Goal: Information Seeking & Learning: Check status

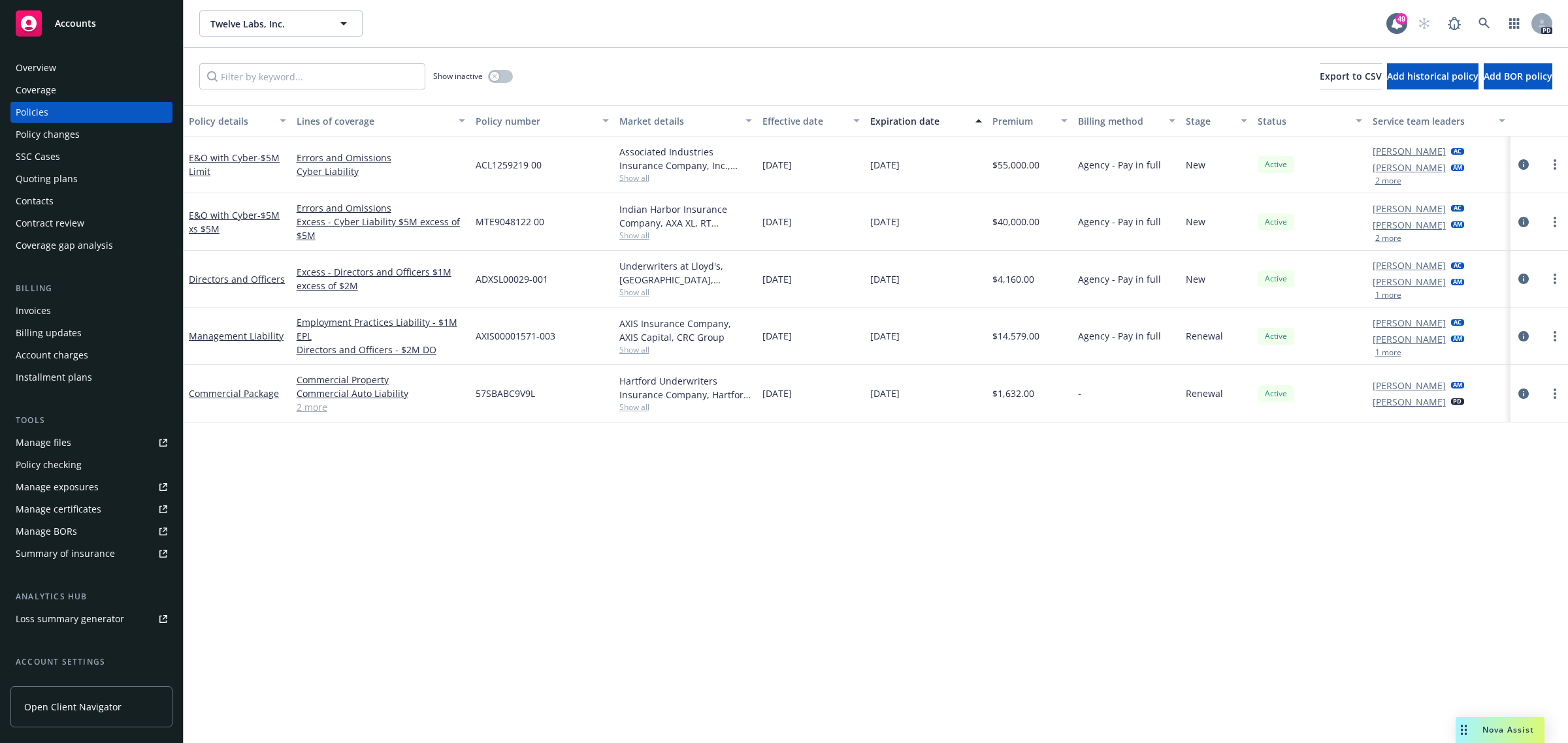
scroll to position [82, 0]
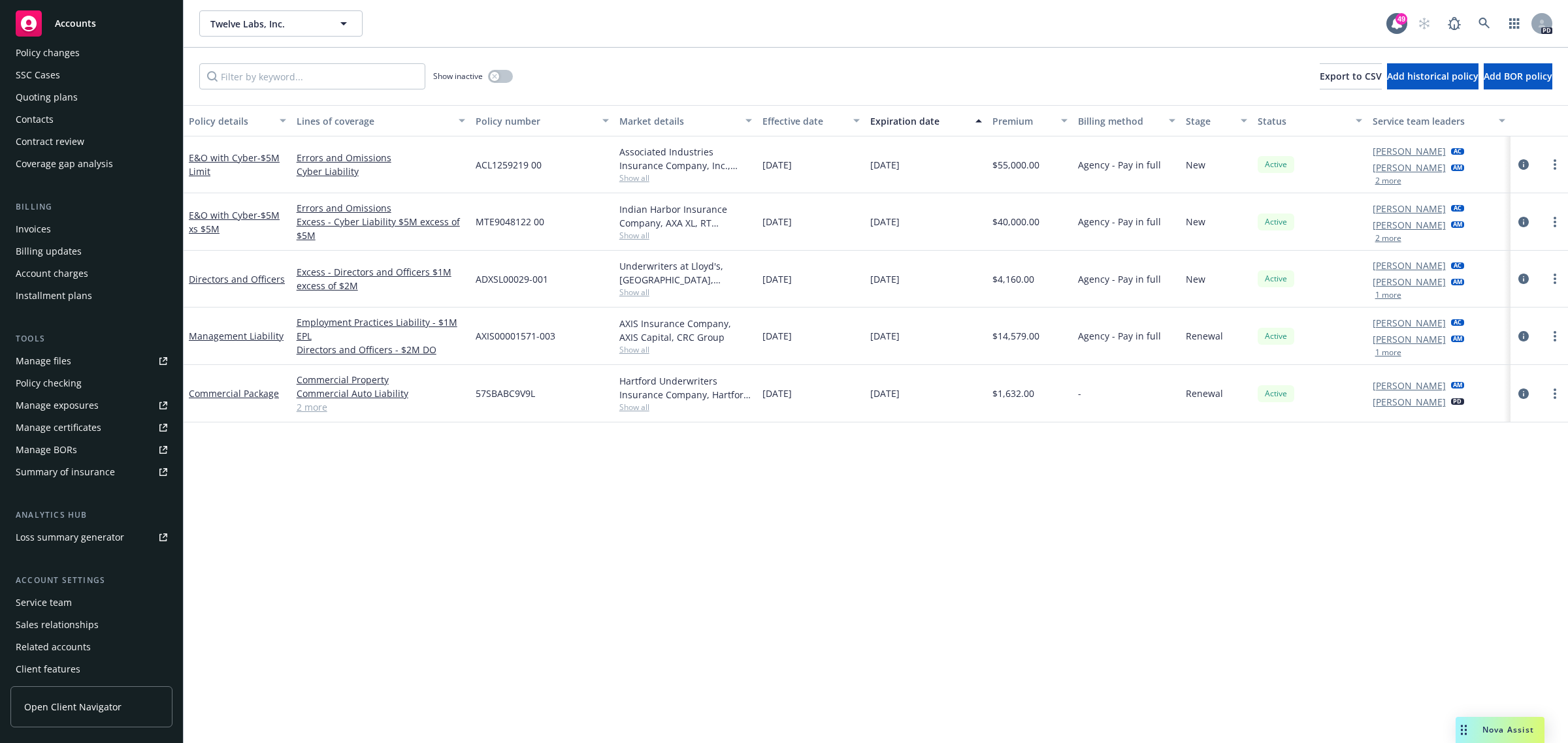
click at [916, 438] on div "Policy details Lines of coverage Policy number Market details Effective date Ex…" at bounding box center [875, 424] width 1384 height 639
